Goal: Information Seeking & Learning: Learn about a topic

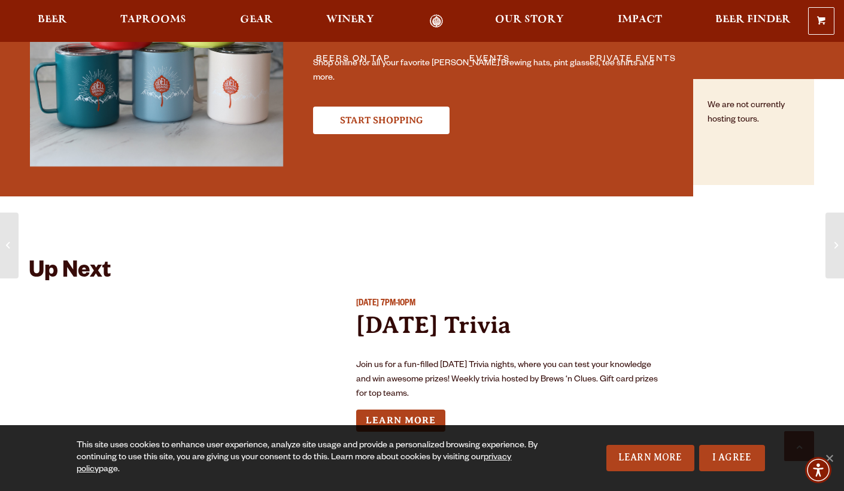
scroll to position [1032, 0]
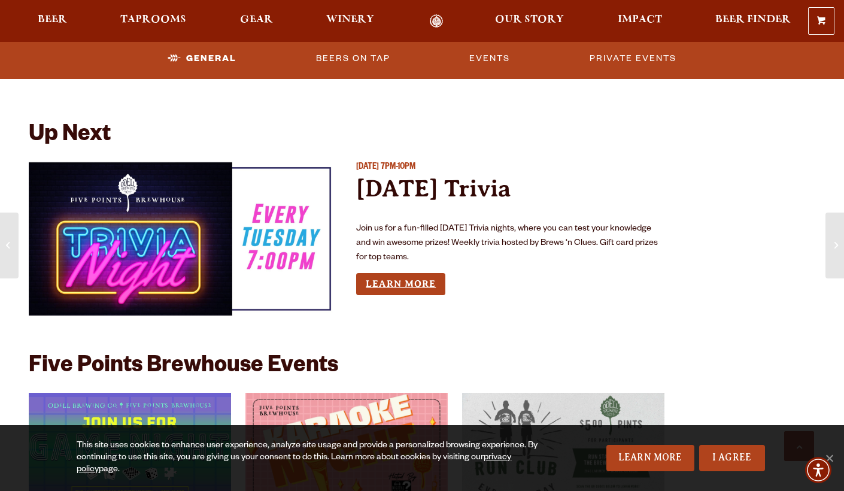
click at [391, 285] on link "Learn More" at bounding box center [400, 284] width 89 height 22
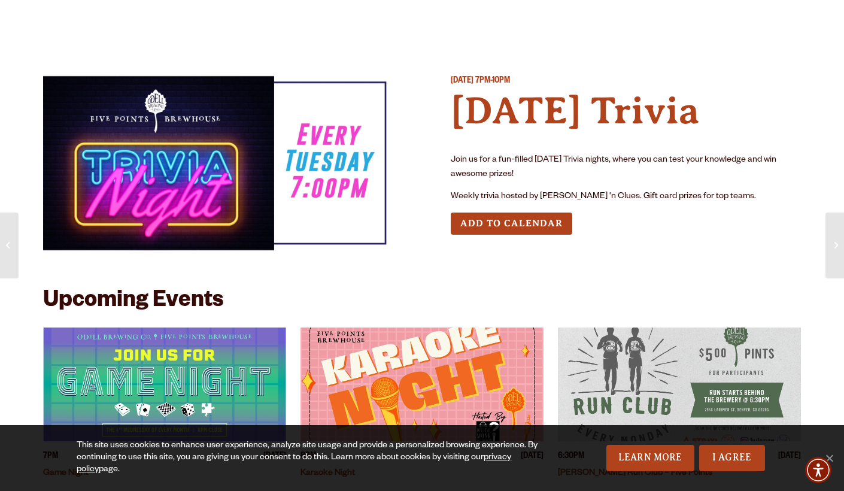
click at [531, 214] on button "Add to Calendar" at bounding box center [512, 224] width 122 height 22
click at [474, 79] on span "Tuesday August 26, 2025" at bounding box center [462, 82] width 23 height 10
click at [222, 155] on img at bounding box center [218, 162] width 350 height 175
drag, startPoint x: 596, startPoint y: 196, endPoint x: 540, endPoint y: 193, distance: 56.4
click at [540, 193] on p "Weekly trivia hosted by Brews 'n Clues. Gift card prizes for top teams." at bounding box center [626, 197] width 350 height 14
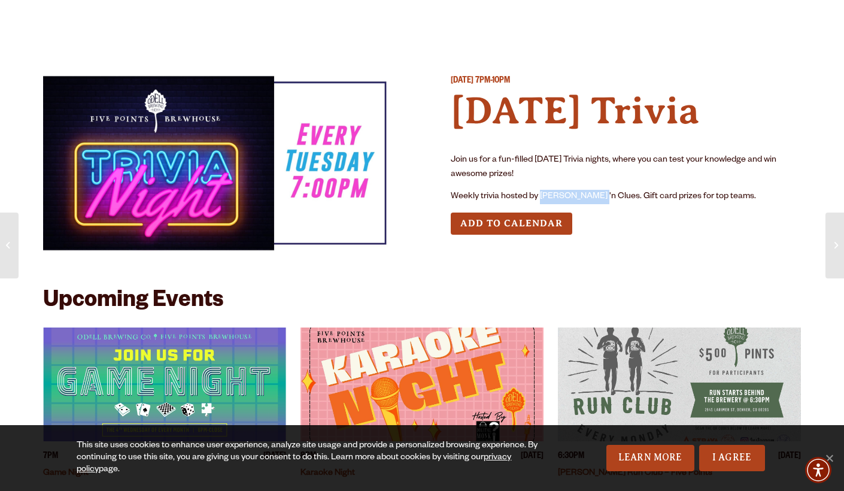
copy p "Brews 'n Clues"
